Goal: Information Seeking & Learning: Learn about a topic

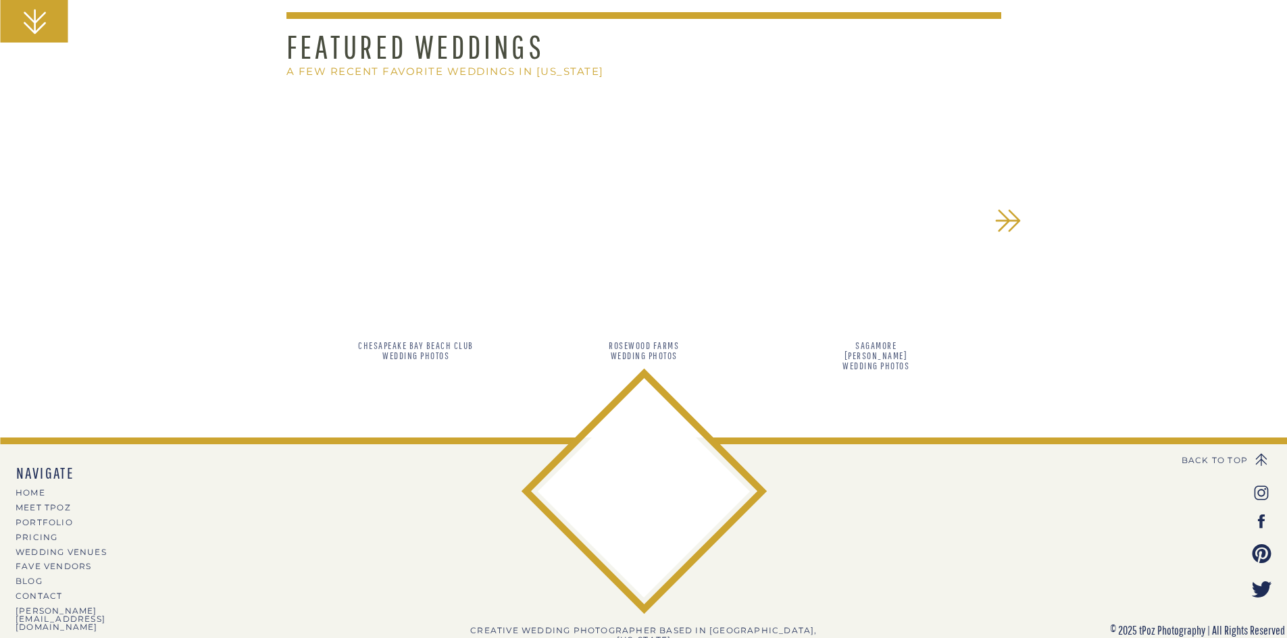
scroll to position [1188, 0]
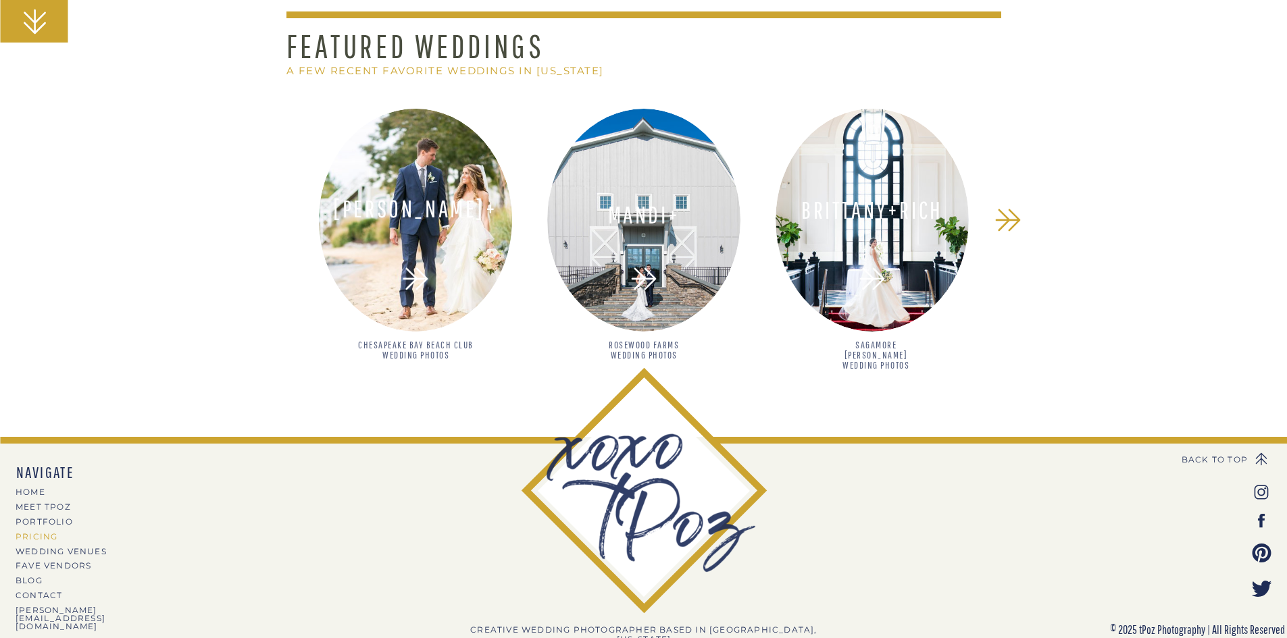
click at [50, 534] on nav "PRICING" at bounding box center [75, 536] width 118 height 7
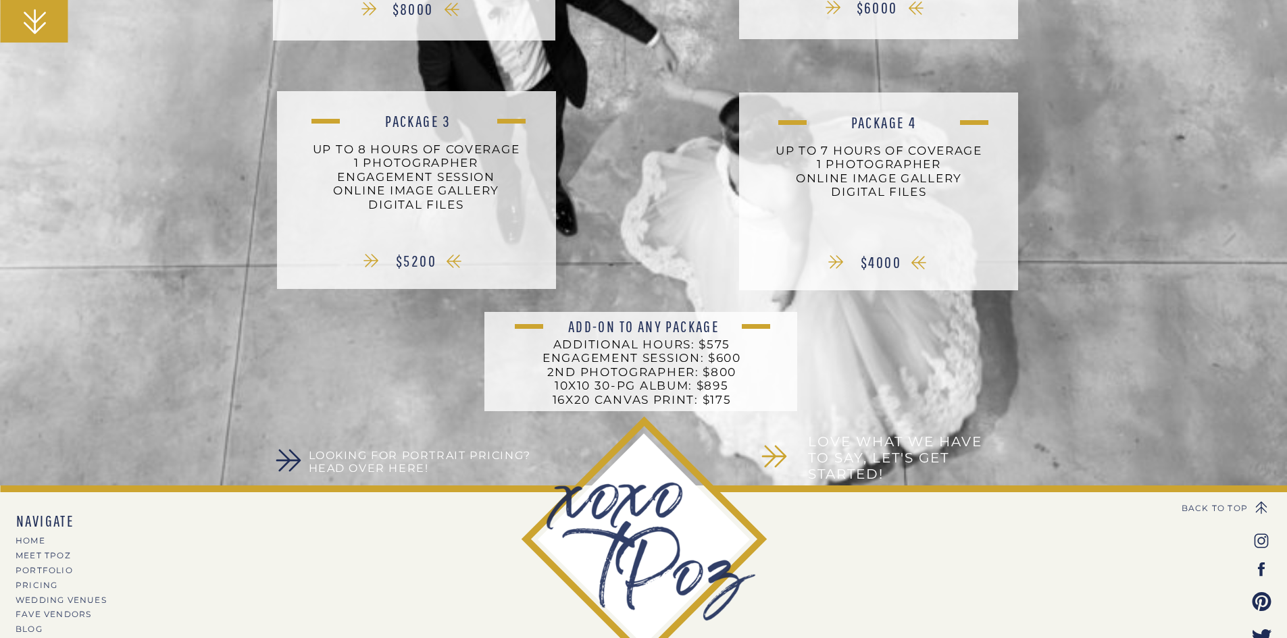
scroll to position [506, 0]
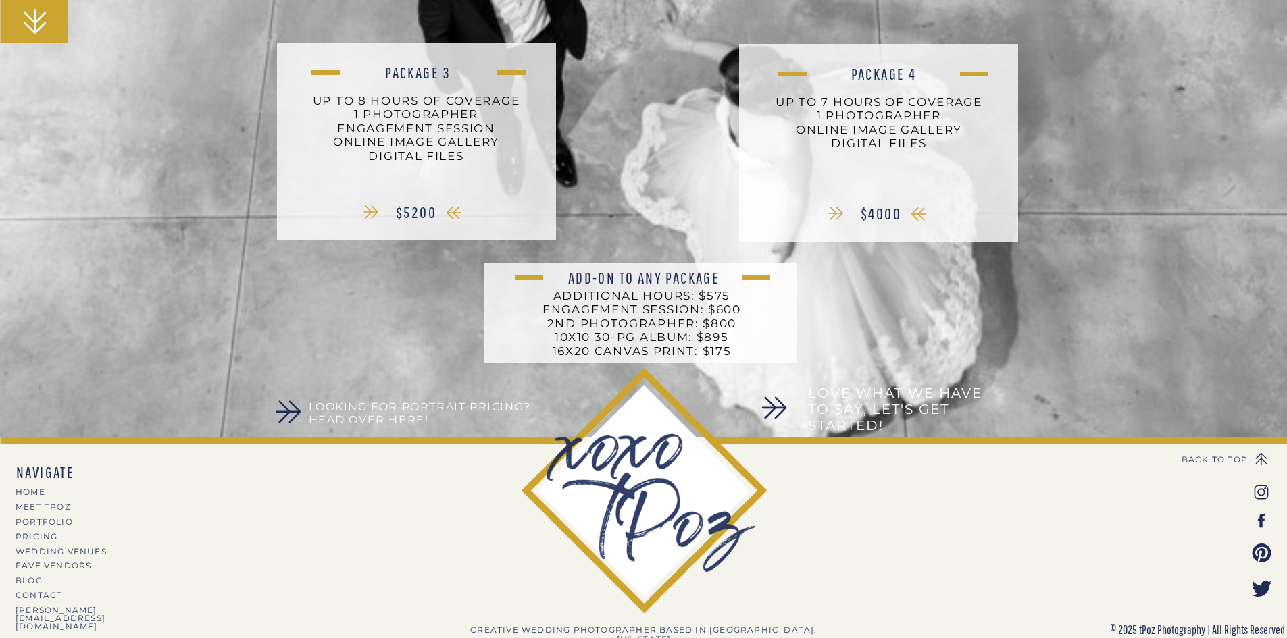
click at [402, 425] on h3 "Looking for Portrait Pricing? Head over here!" at bounding box center [429, 414] width 240 height 28
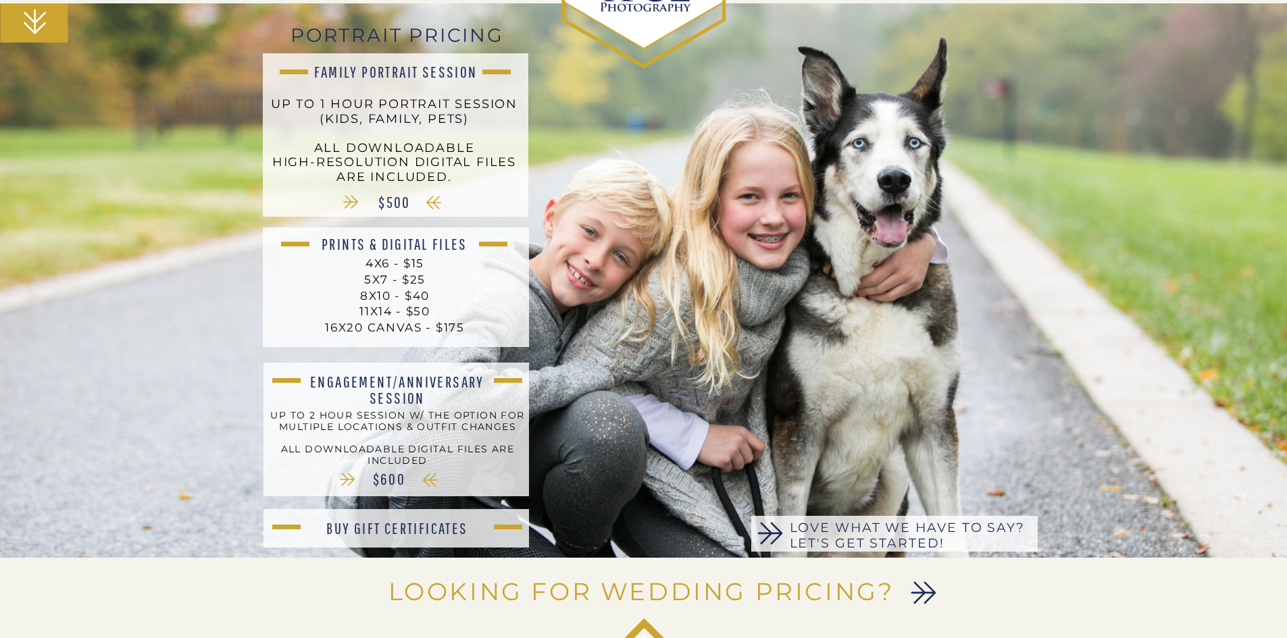
scroll to position [237, 0]
